Goal: Task Accomplishment & Management: Complete application form

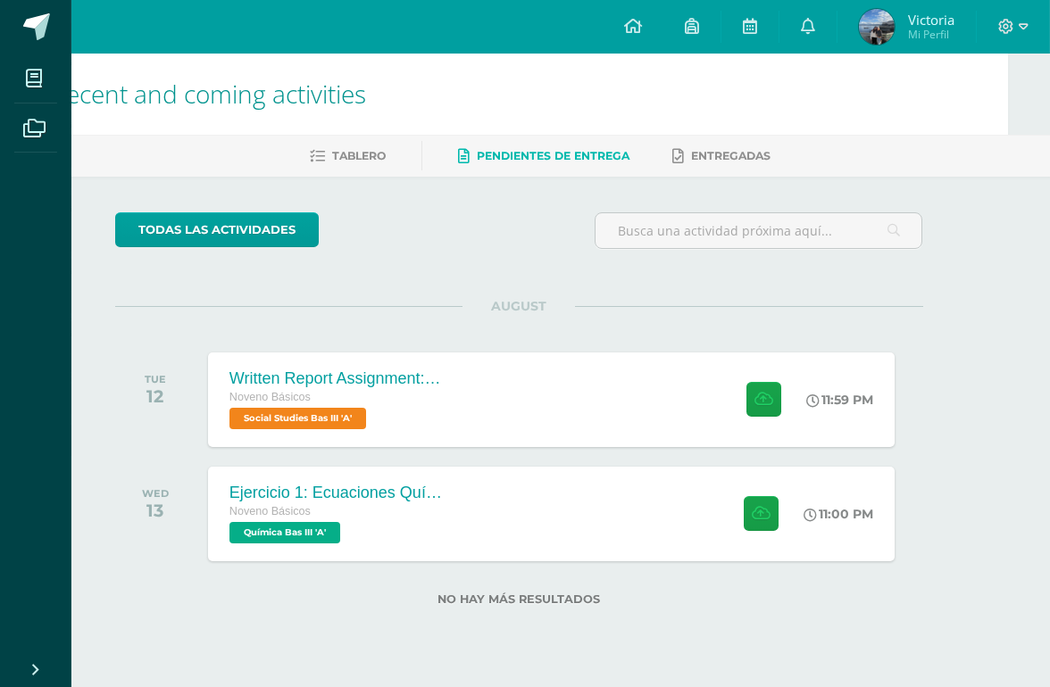
scroll to position [0, 43]
click at [674, 496] on div "Ejercicio 1: Ecuaciones Químicas Noveno Básicos Química Bas III 'A' 11:00 PM Ej…" at bounding box center [550, 514] width 686 height 95
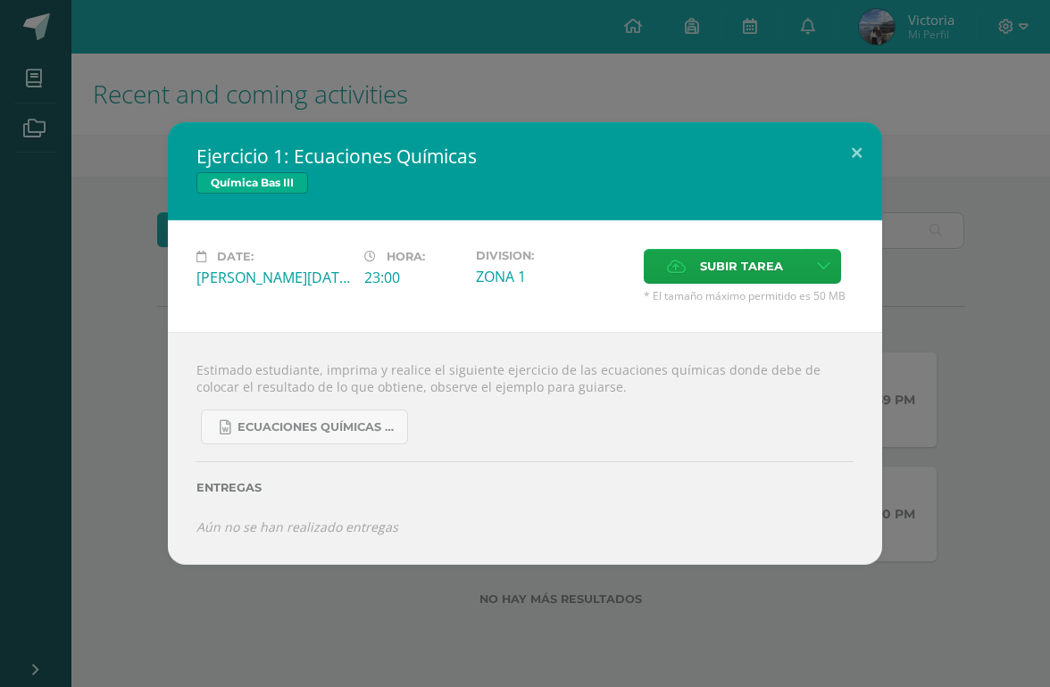
click at [955, 271] on div "Ejercicio 1: Ecuaciones Químicas Química Bas III Date: Wednesday 13 de August H…" at bounding box center [524, 343] width 1035 height 442
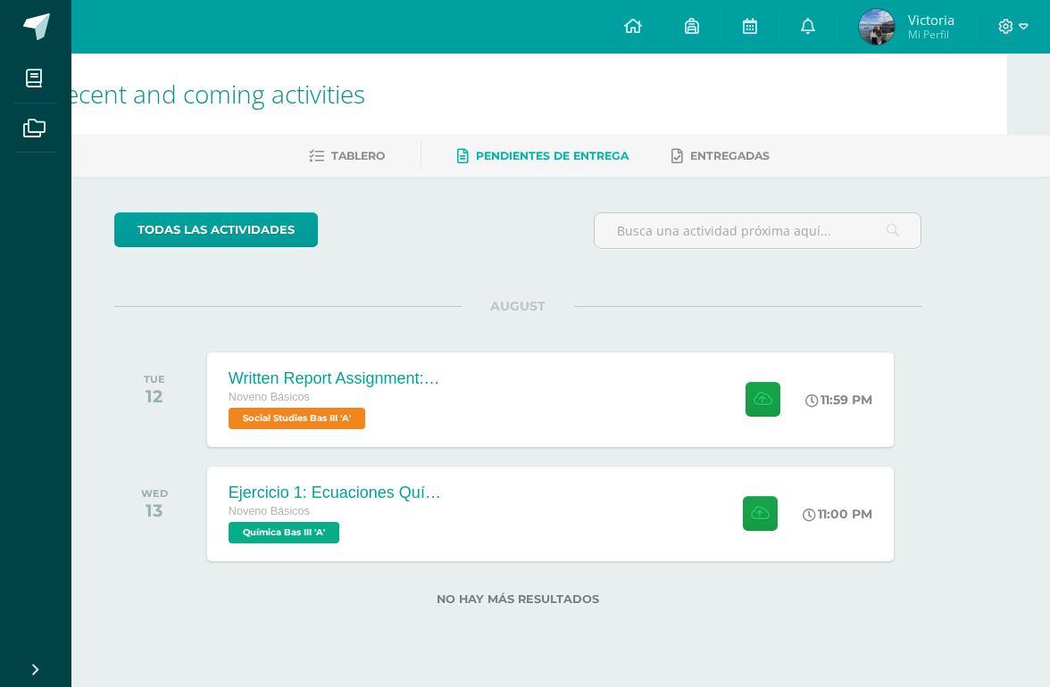
click at [813, 25] on icon at bounding box center [808, 26] width 14 height 16
click at [121, 436] on div "TUE 12" at bounding box center [159, 400] width 90 height 95
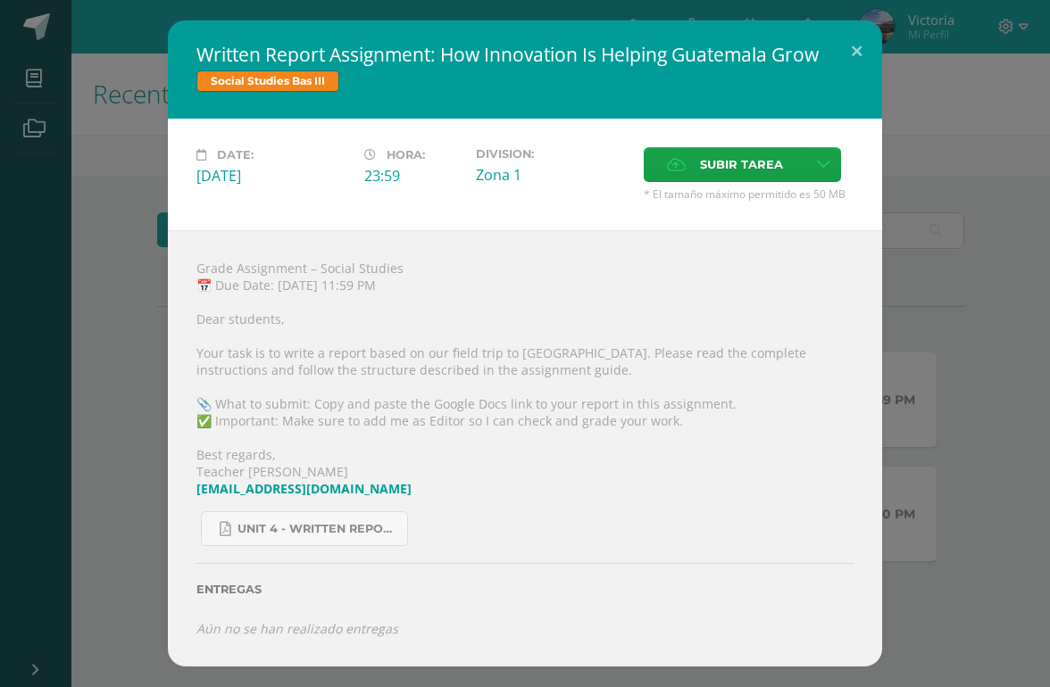
click at [846, 45] on button at bounding box center [856, 51] width 51 height 61
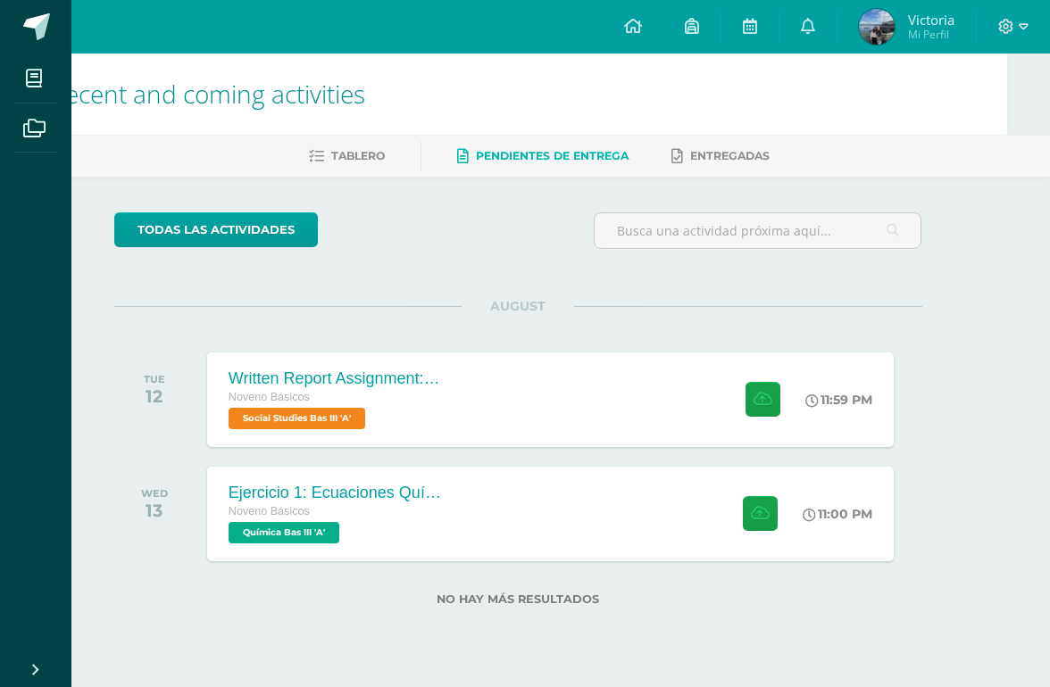
click at [766, 143] on link "Entregadas" at bounding box center [720, 156] width 98 height 29
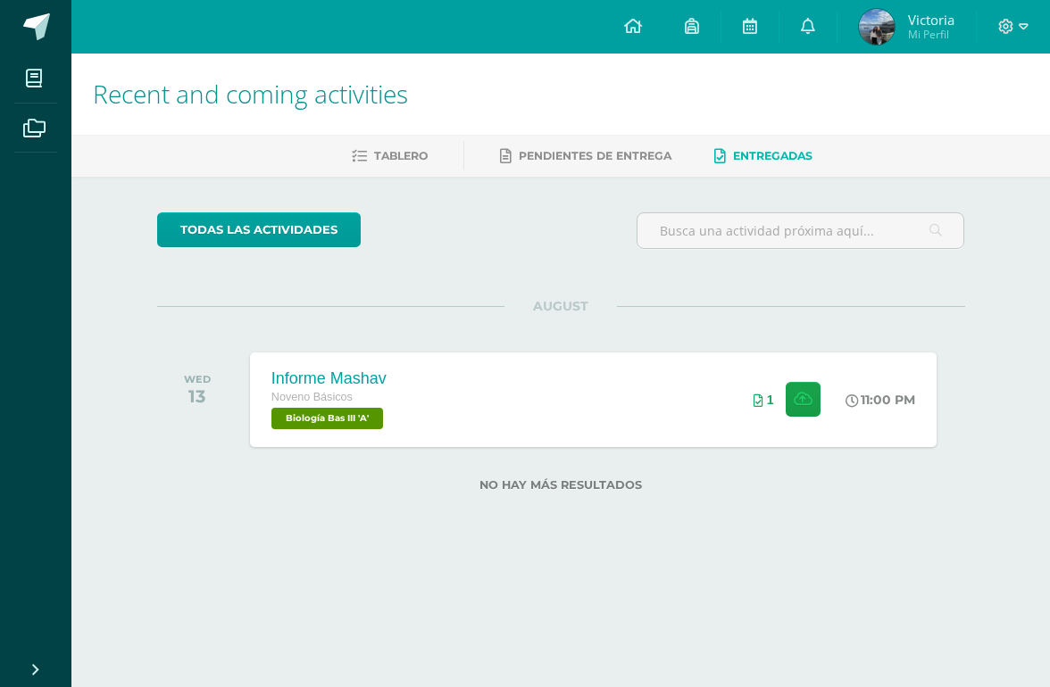
click at [925, 116] on h1 "Recent and coming activities" at bounding box center [560, 94] width 935 height 81
click at [676, 391] on div "Informe Mashav Noveno Básicos Biología Bas III 'A' 11:00 PM 1 Informe Mashav Bi…" at bounding box center [593, 400] width 686 height 95
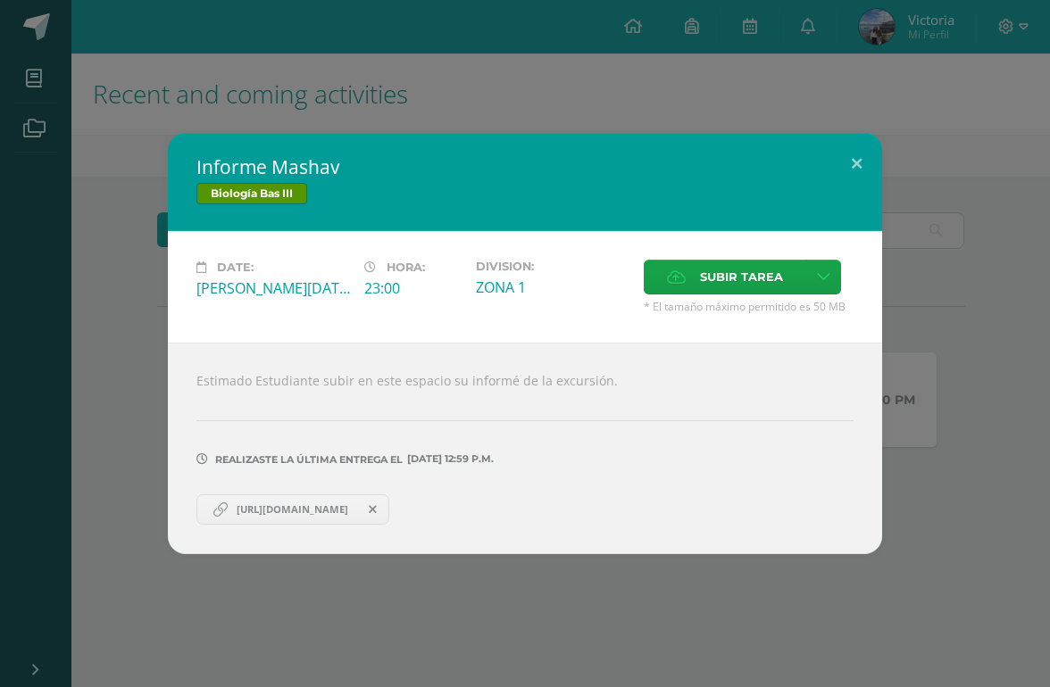
click at [963, 232] on div "Informe Mashav Biología Bas III Date: [PERSON_NAME][DATE] Hora: 23:00 Division:…" at bounding box center [524, 343] width 1035 height 420
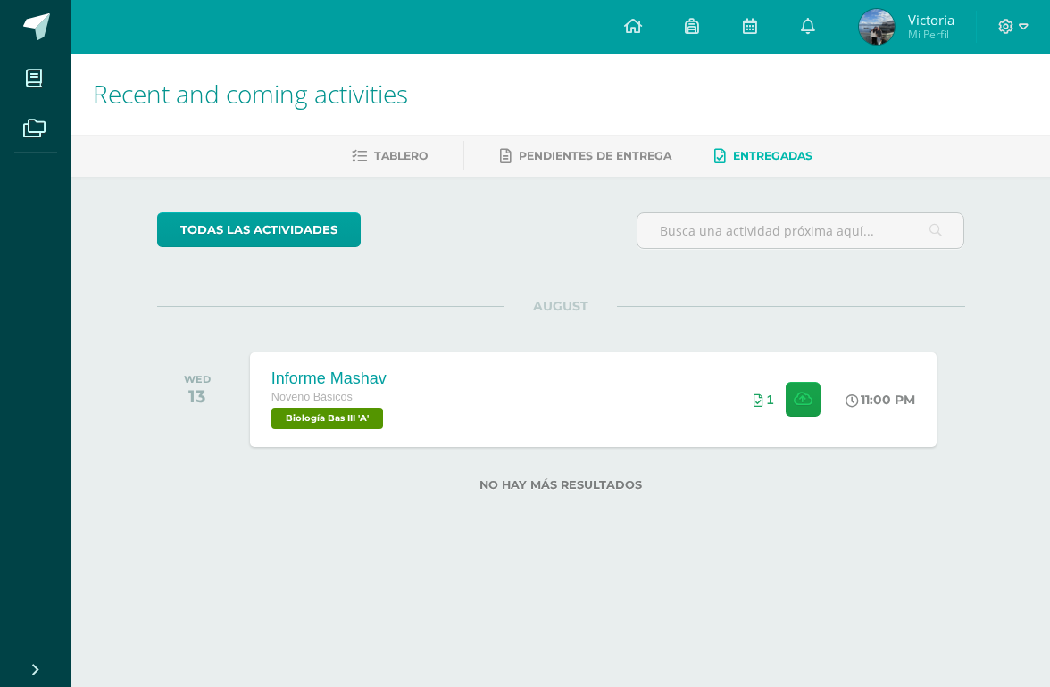
click at [19, 70] on span at bounding box center [34, 78] width 40 height 40
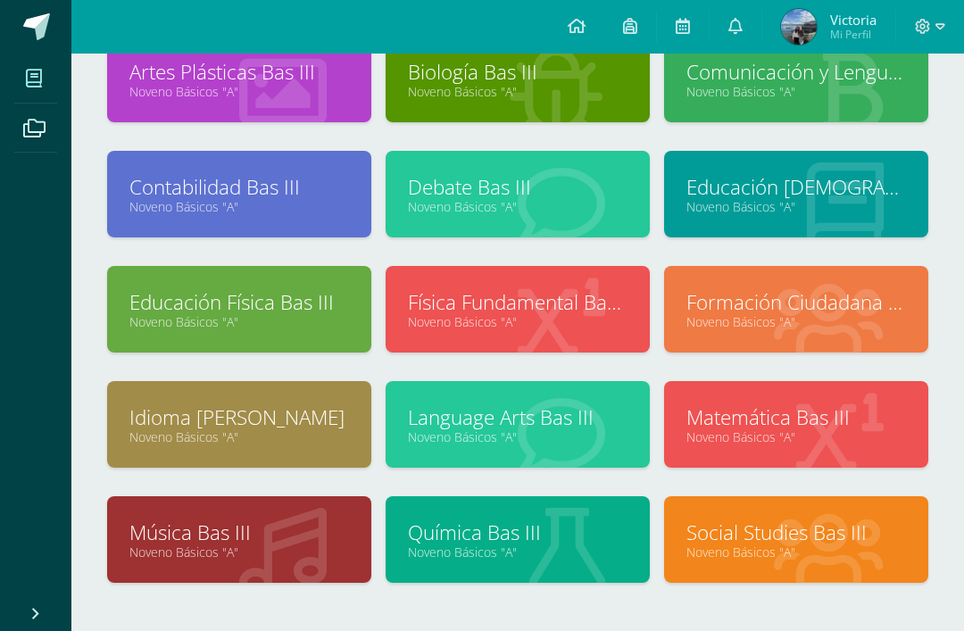
scroll to position [137, 0]
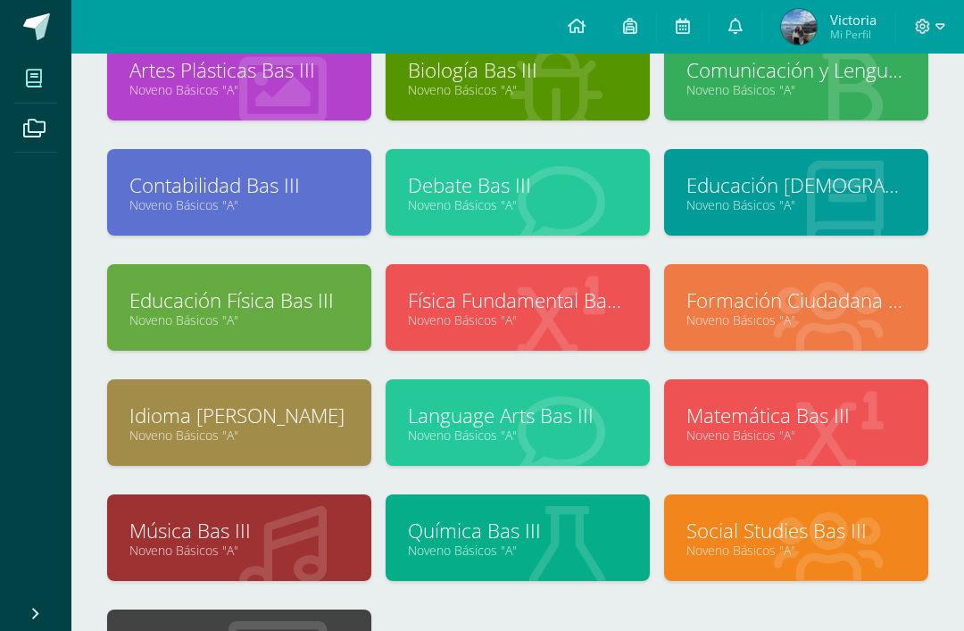
click at [518, 535] on link "Química Bas III" at bounding box center [518, 531] width 220 height 28
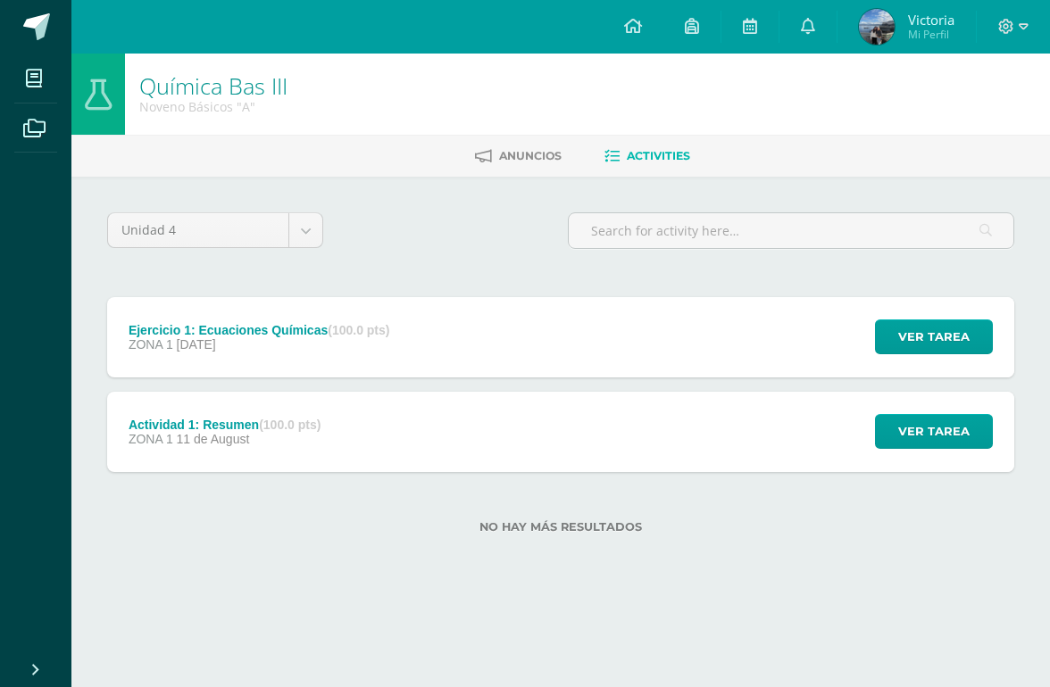
click at [737, 432] on div "Actividad 1: Resumen (100.0 pts) ZONA 1 [DATE] Ver tarea Actividad 1: Resumen Q…" at bounding box center [560, 432] width 907 height 80
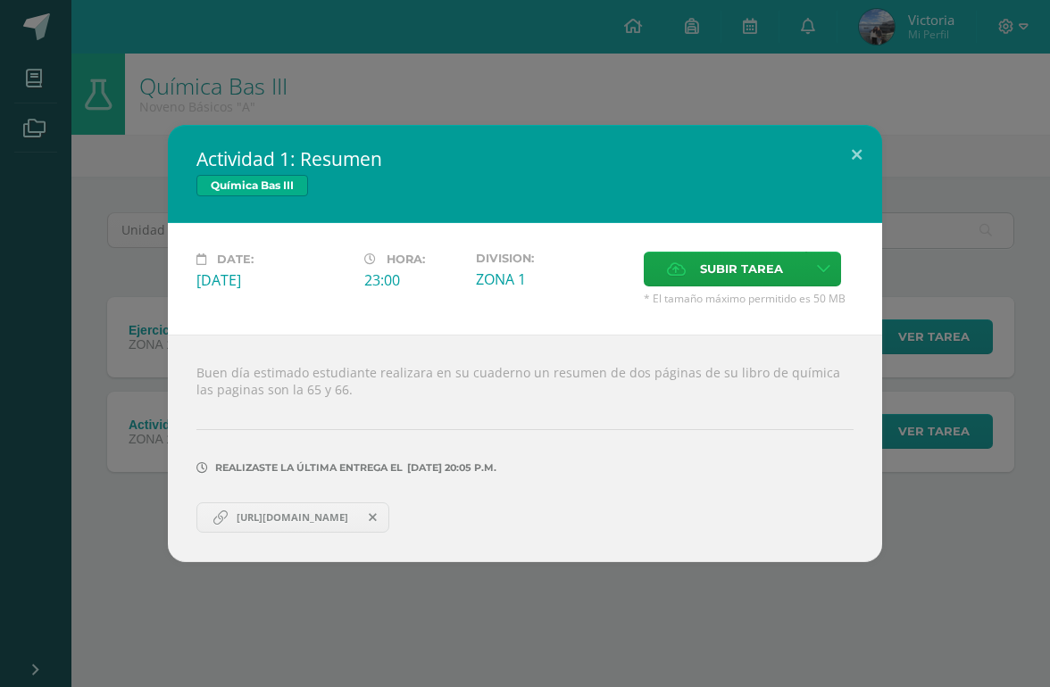
click at [806, 262] on label "Subir tarea" at bounding box center [725, 269] width 162 height 35
click at [0, 0] on input "Subir tarea" at bounding box center [0, 0] width 0 height 0
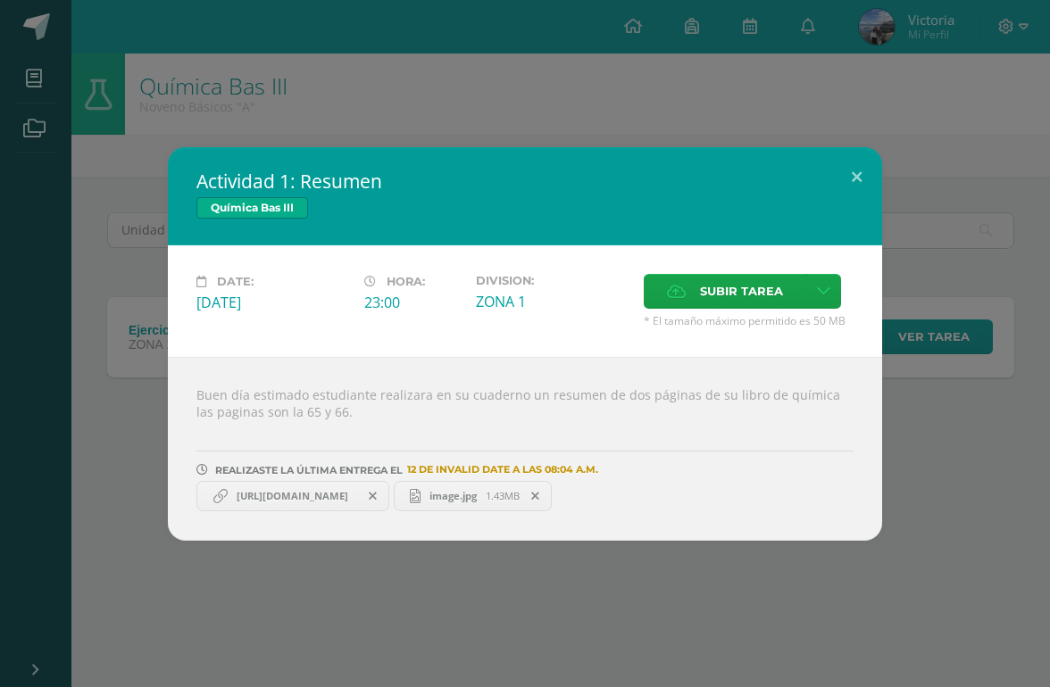
click at [880, 173] on button at bounding box center [856, 177] width 51 height 61
